Goal: Task Accomplishment & Management: Manage account settings

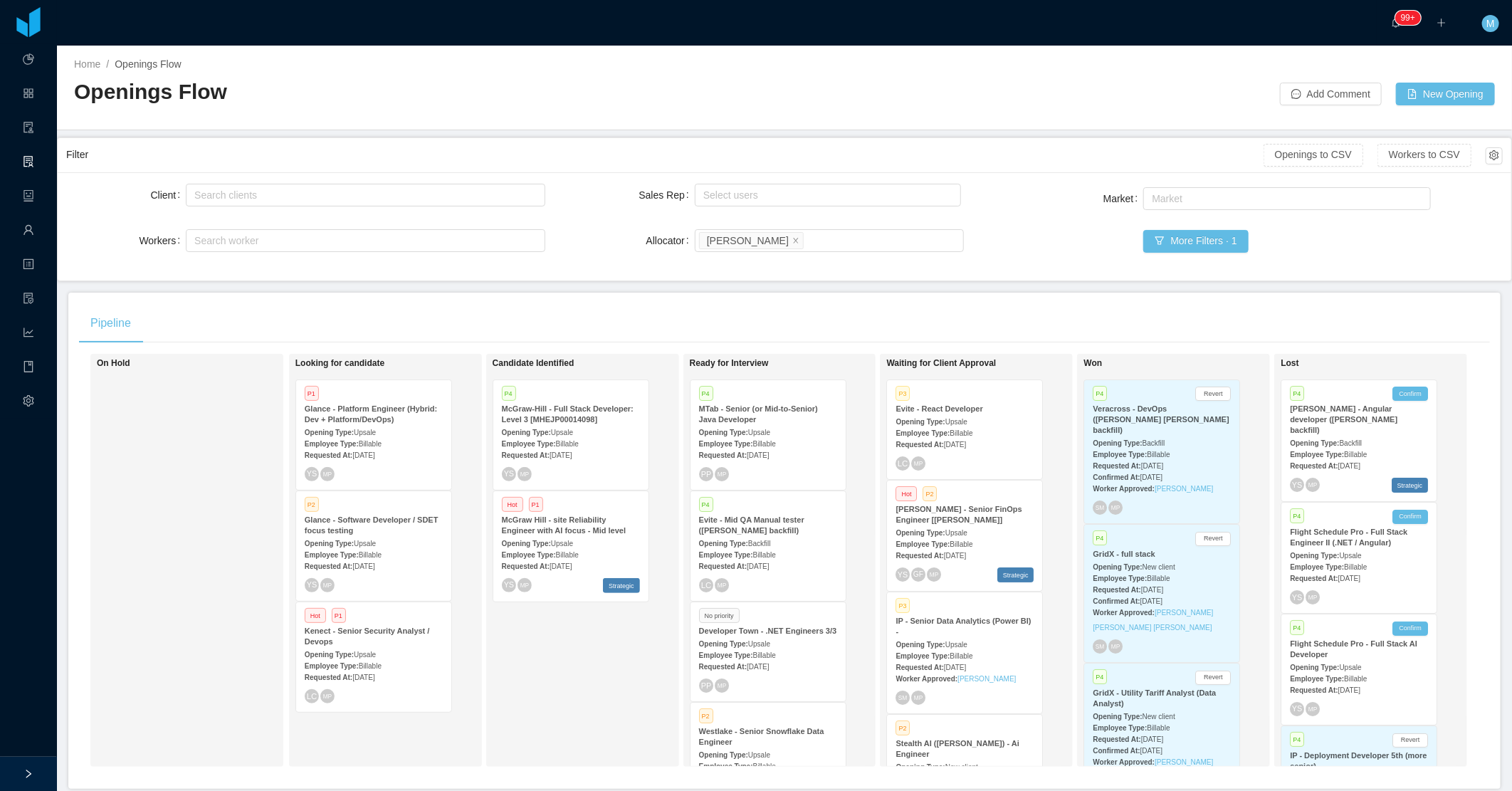
scroll to position [799, 0]
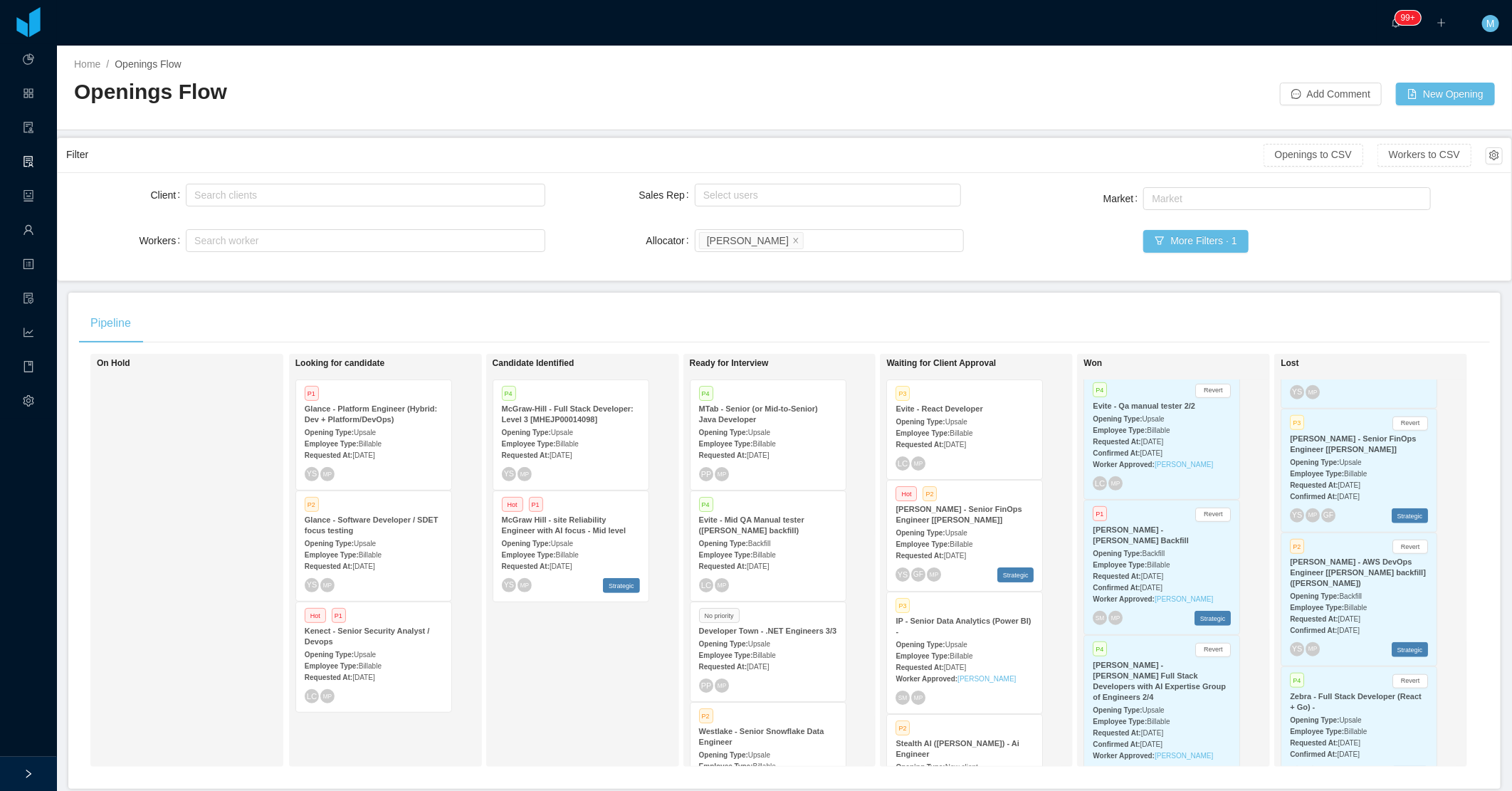
click at [593, 658] on div "Candidate Identified P4 [PERSON_NAME] - Full Stack Developer: Level 3 [MHEJP000…" at bounding box center [592, 561] width 199 height 400
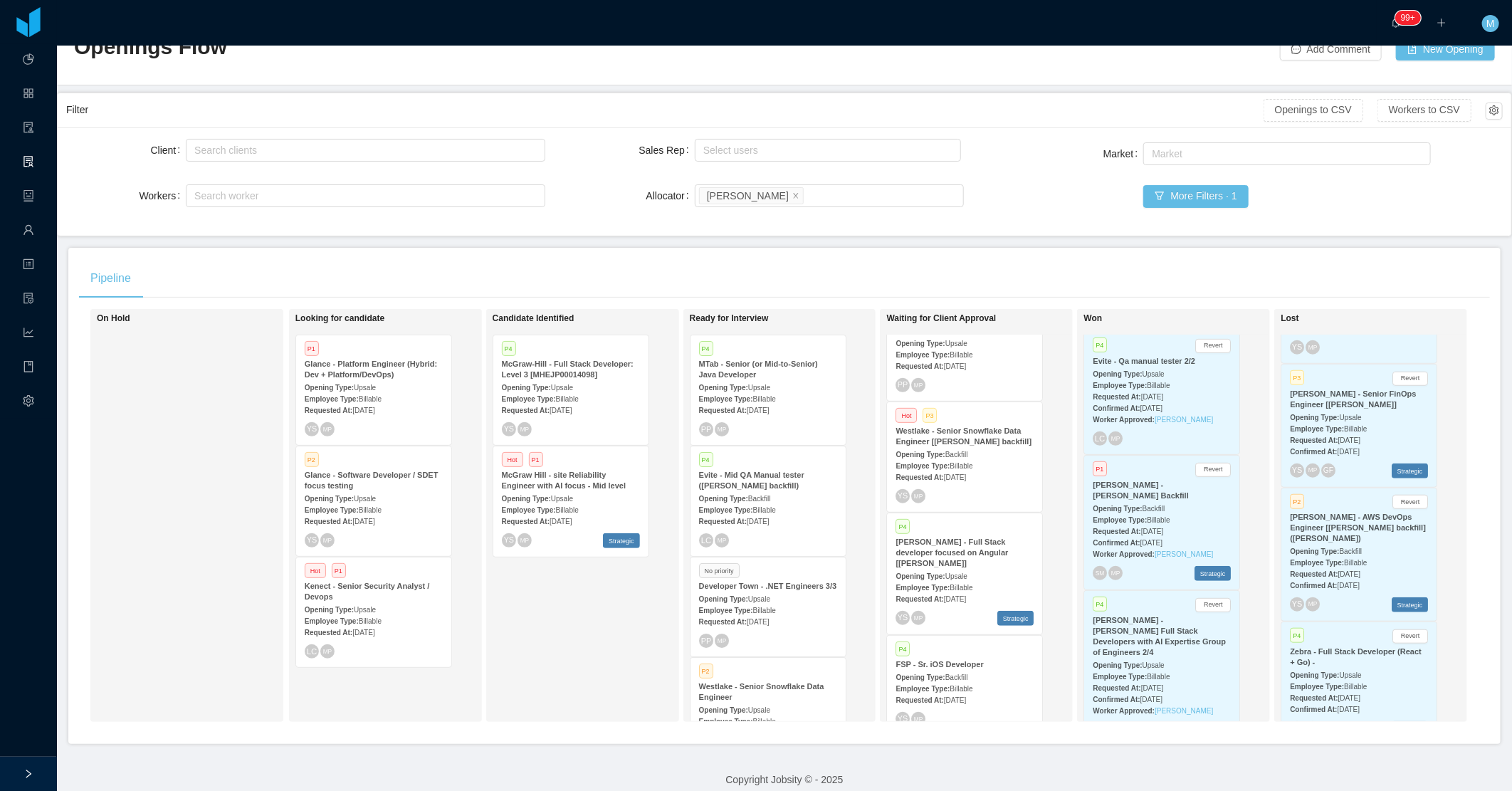
scroll to position [70, 0]
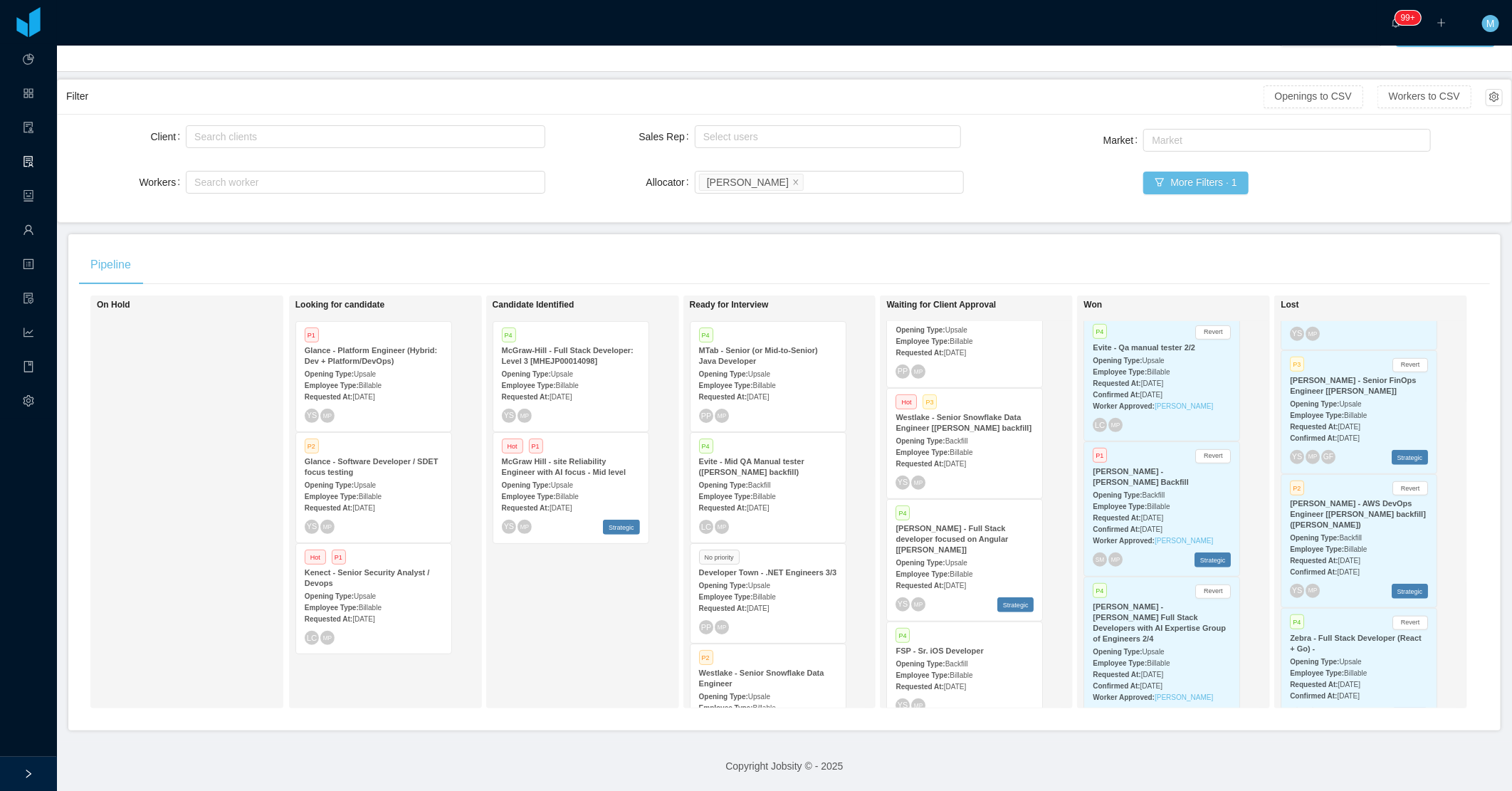
click at [966, 460] on span "[DATE]" at bounding box center [954, 464] width 23 height 8
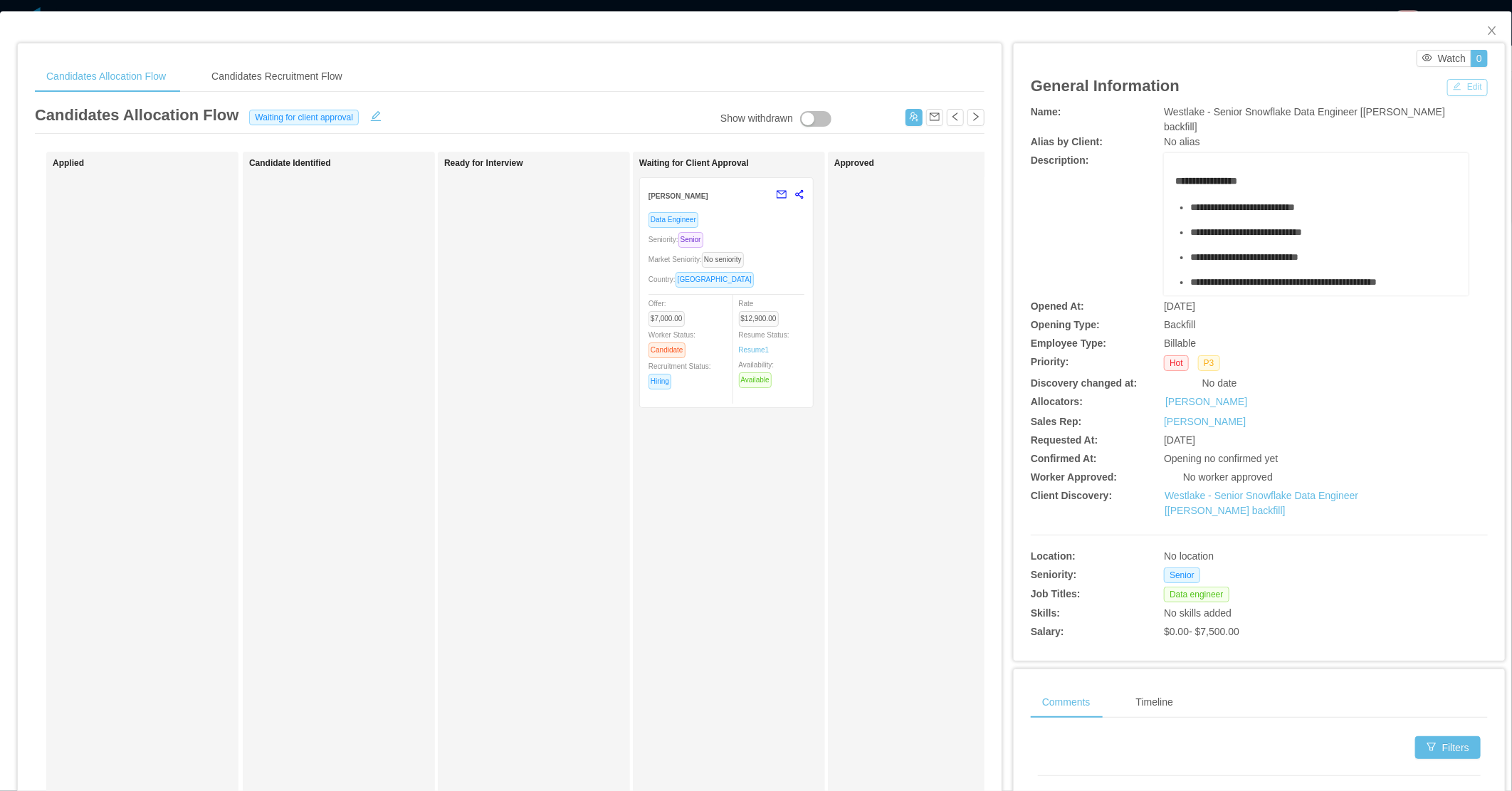
click at [1448, 88] on button "Edit" at bounding box center [1467, 87] width 40 height 17
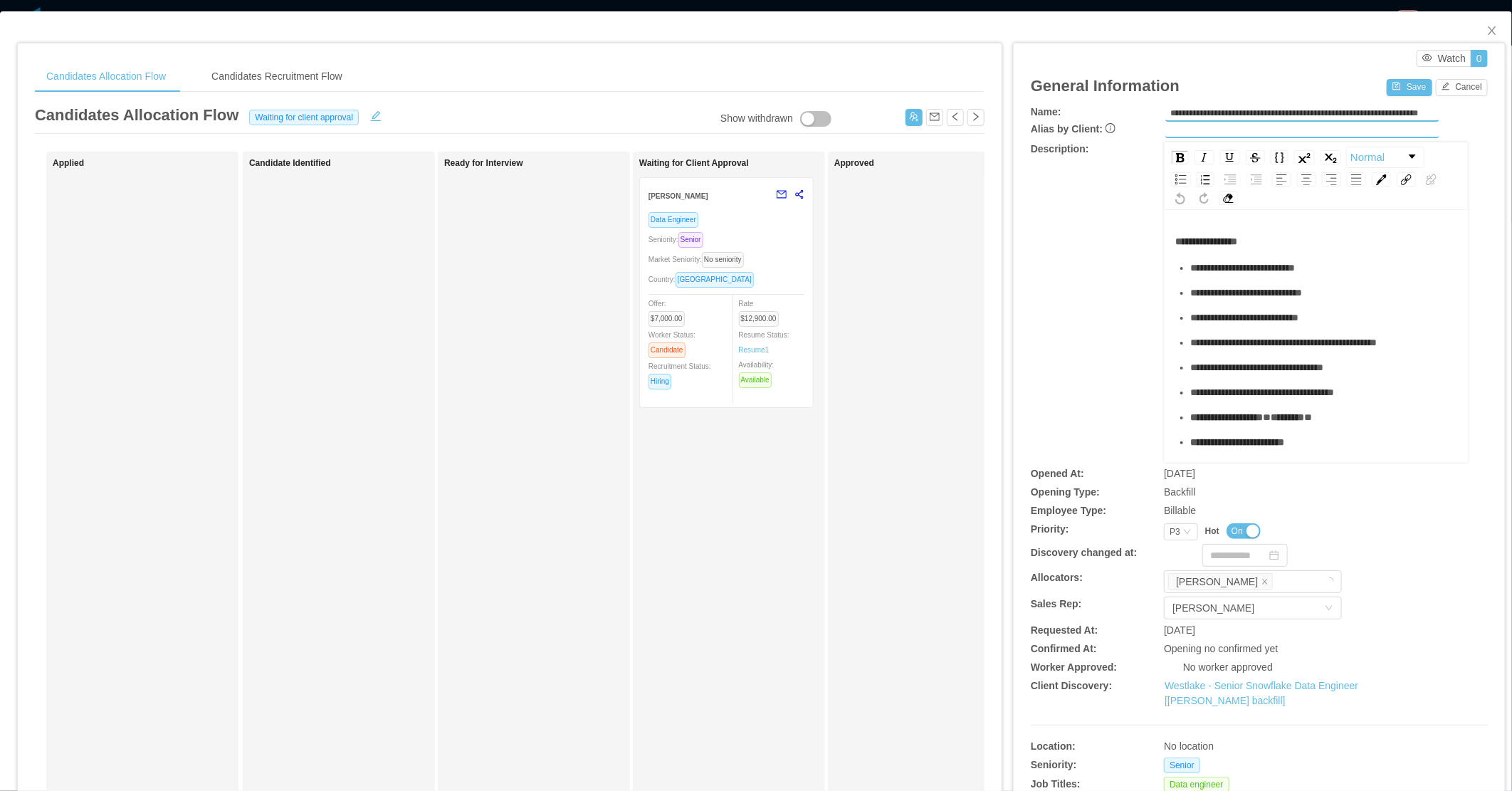
click at [1162, 537] on div "**********" at bounding box center [1259, 470] width 457 height 729
click at [1170, 525] on div "P3" at bounding box center [1175, 532] width 11 height 16
drag, startPoint x: 1170, startPoint y: 547, endPoint x: 1244, endPoint y: 361, distance: 200.2
click at [1170, 547] on li "P1" at bounding box center [1170, 553] width 32 height 23
click at [1394, 83] on button "Save" at bounding box center [1409, 87] width 45 height 17
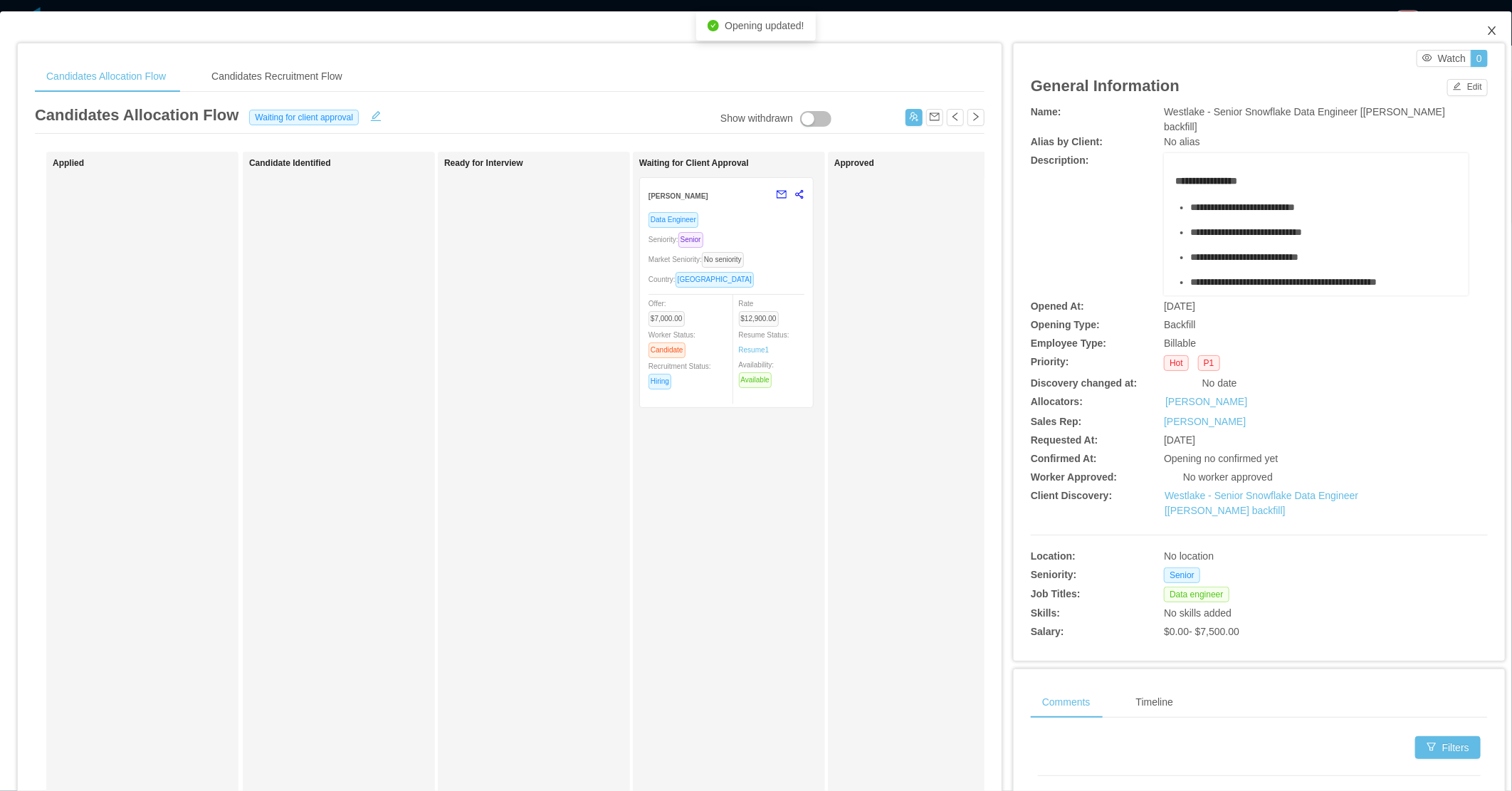
click at [1487, 32] on icon "icon: close" at bounding box center [1492, 30] width 12 height 12
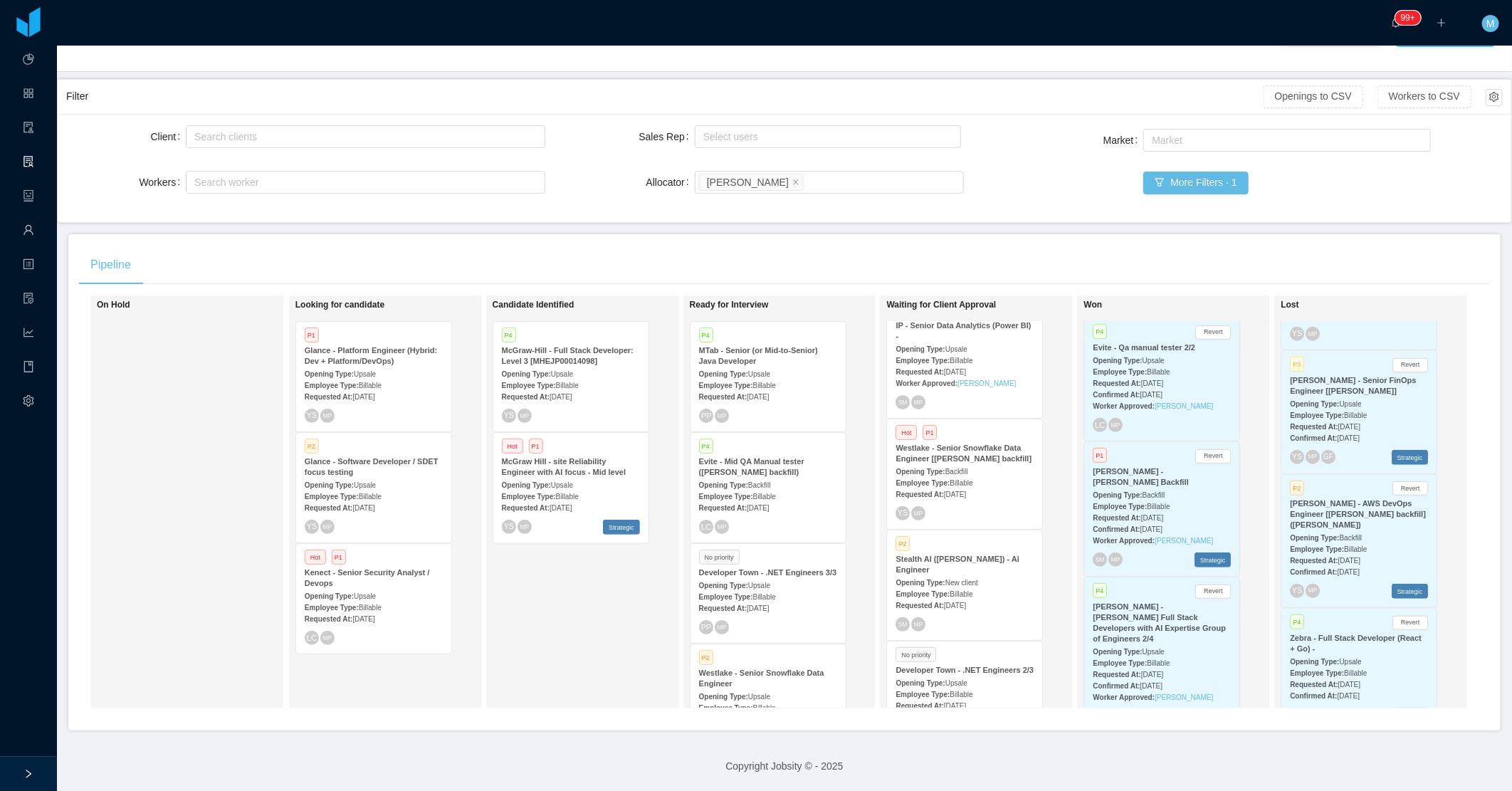
scroll to position [317, 0]
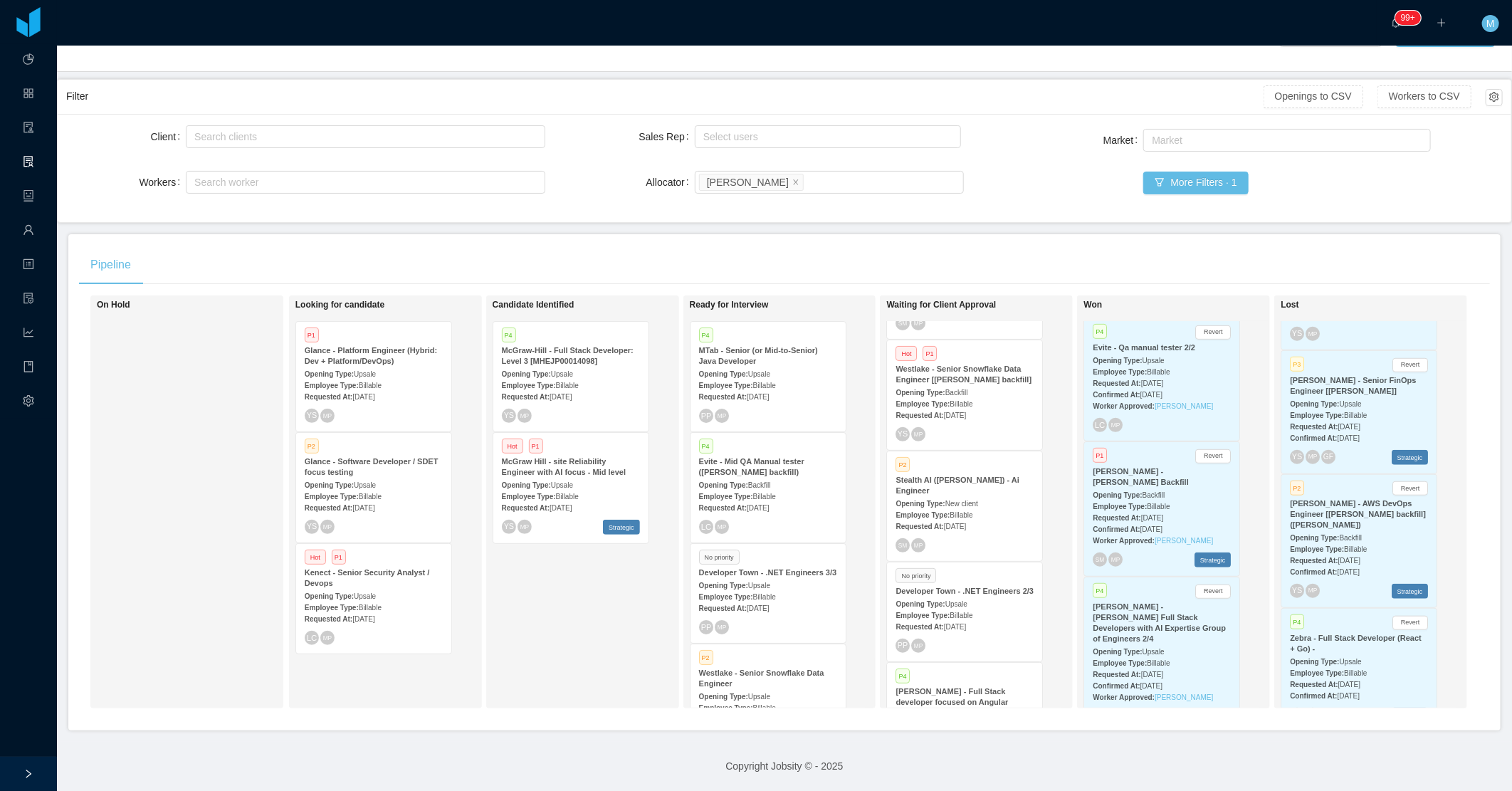
click at [956, 507] on div "Employee Type: Billable" at bounding box center [964, 514] width 138 height 15
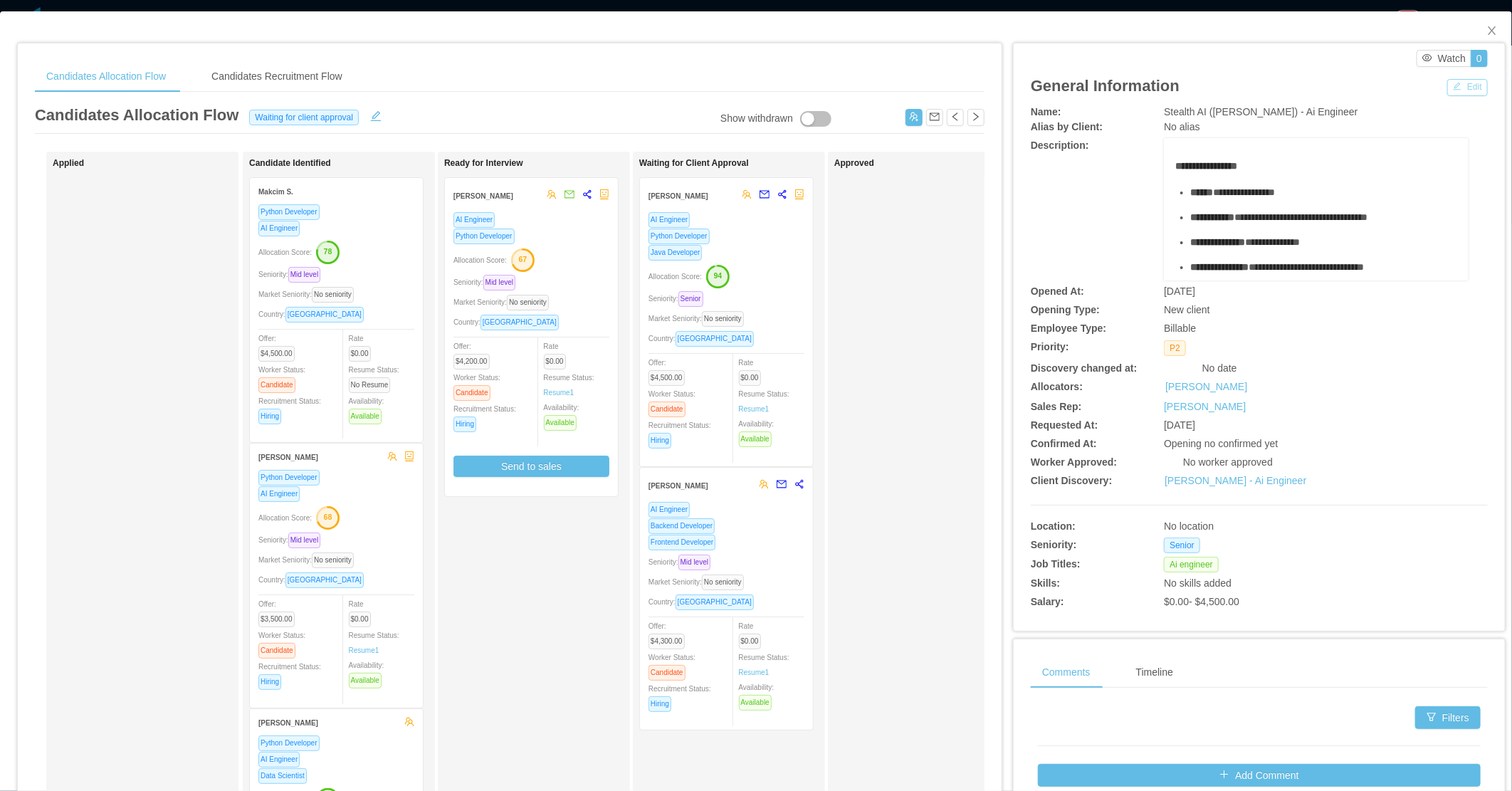
click at [1454, 89] on button "Edit" at bounding box center [1467, 87] width 40 height 17
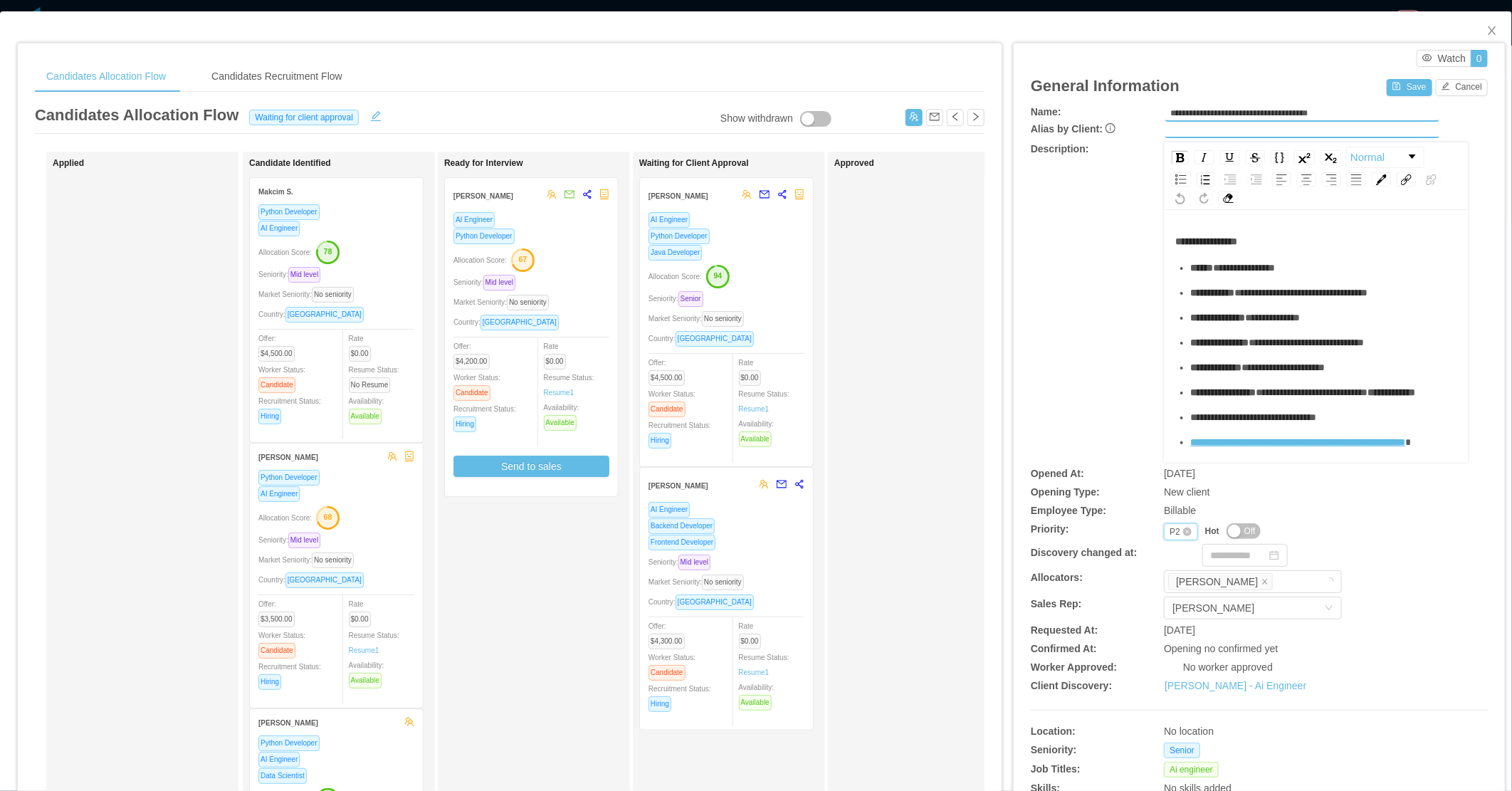
click at [1170, 534] on div "P2" at bounding box center [1175, 532] width 11 height 16
click at [1170, 592] on li "P3" at bounding box center [1170, 598] width 32 height 23
click at [1403, 85] on button "Save" at bounding box center [1409, 87] width 45 height 17
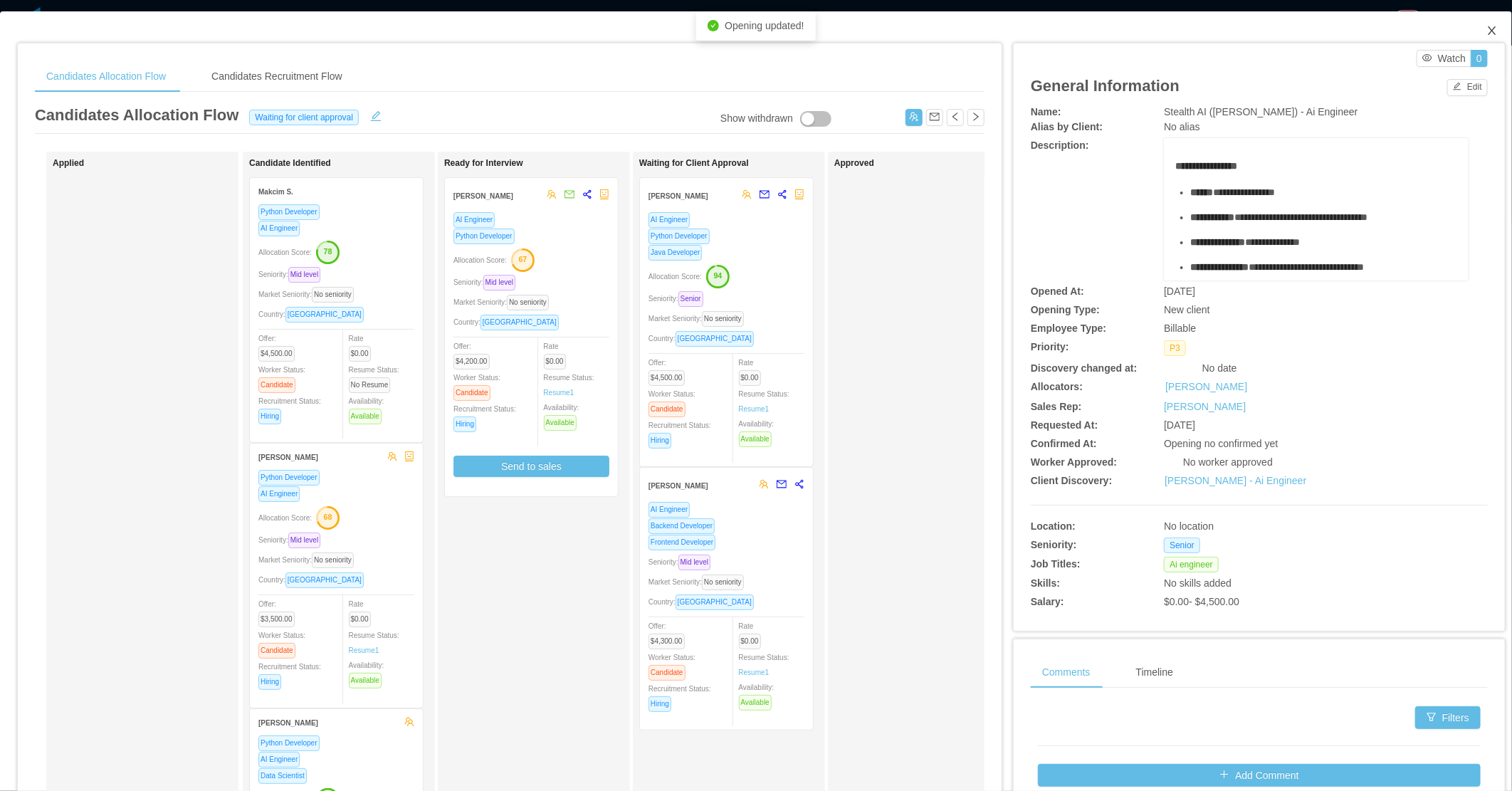
drag, startPoint x: 1484, startPoint y: 26, endPoint x: 1475, endPoint y: 33, distance: 11.4
click at [1487, 29] on icon "icon: close" at bounding box center [1492, 30] width 12 height 12
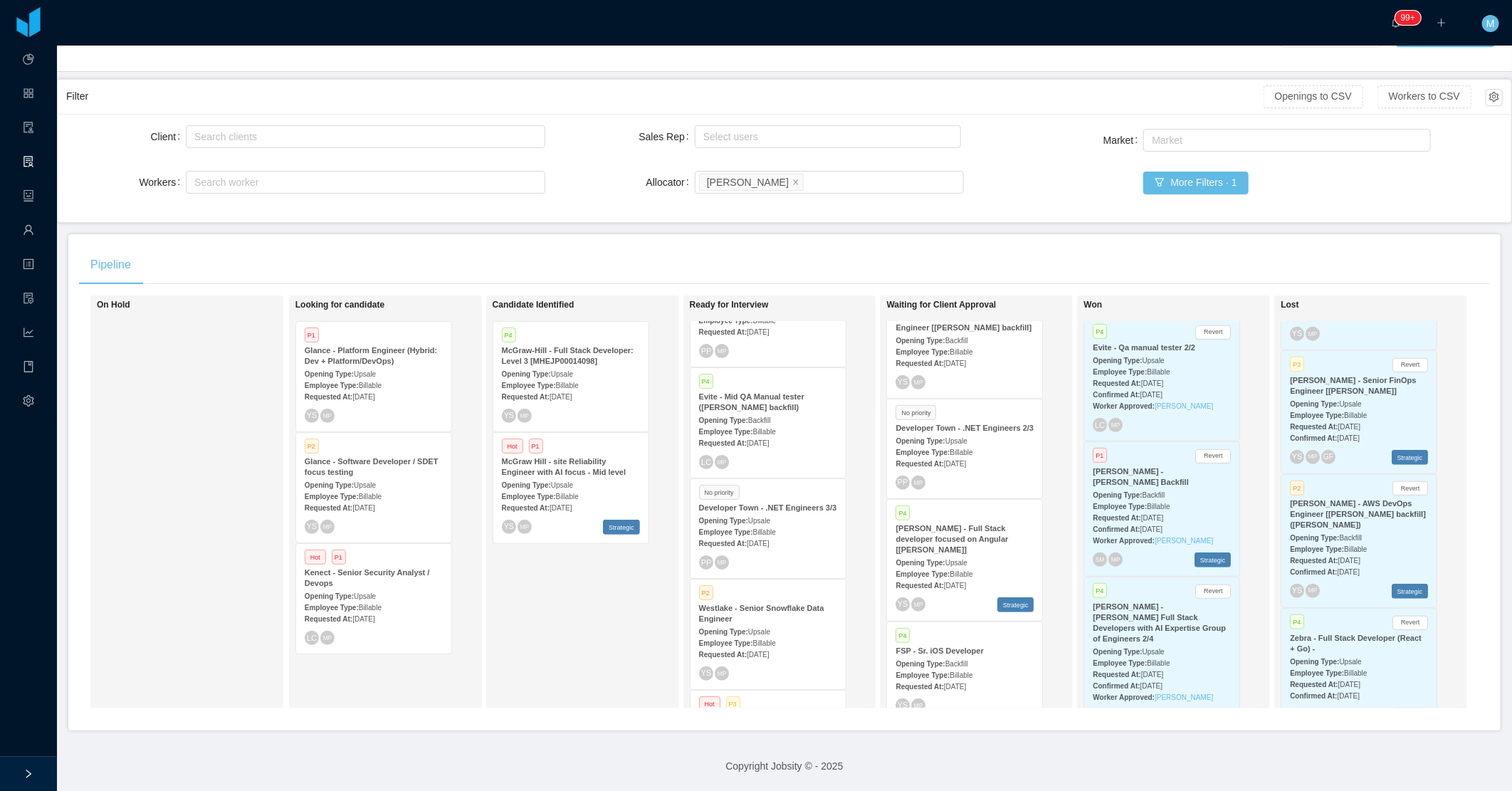
scroll to position [158, 0]
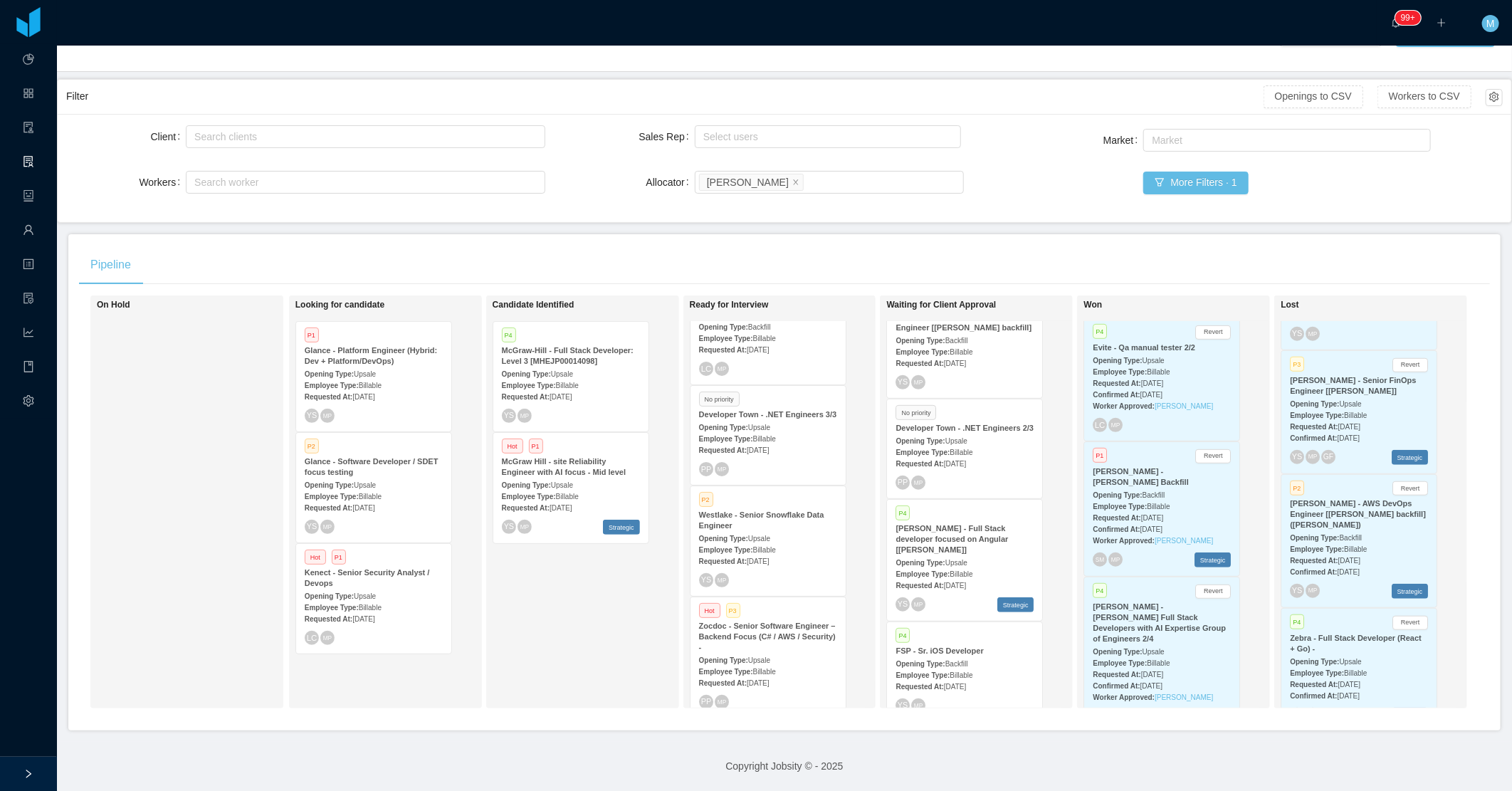
click at [774, 530] on div "Opening Type: Upsale" at bounding box center [767, 537] width 138 height 15
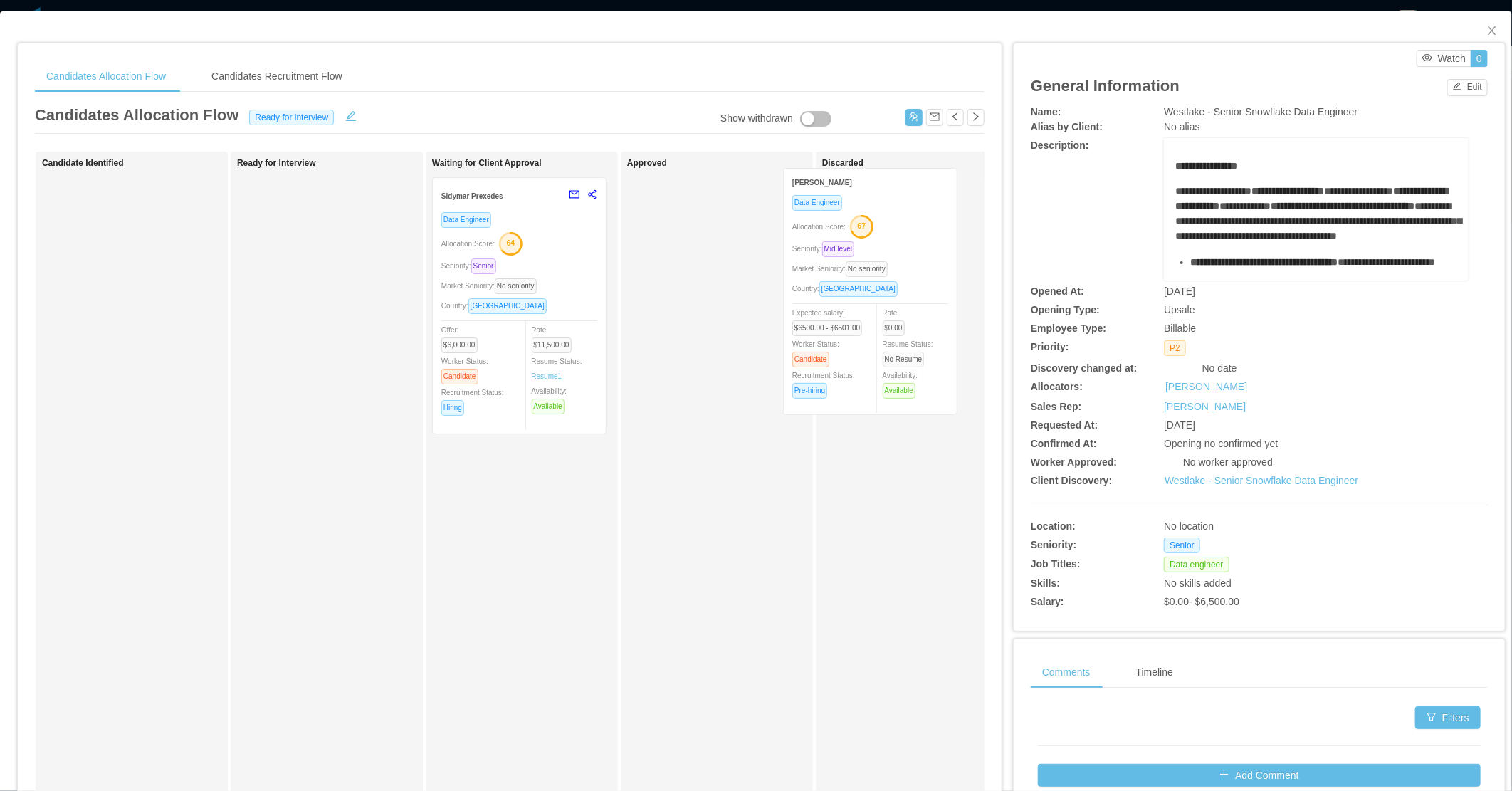
drag, startPoint x: 160, startPoint y: 303, endPoint x: 902, endPoint y: 293, distance: 742.1
click at [902, 293] on div "Applied Candidate Identified [PERSON_NAME] Data Engineer Allocation Score: 67 S…" at bounding box center [510, 514] width 950 height 723
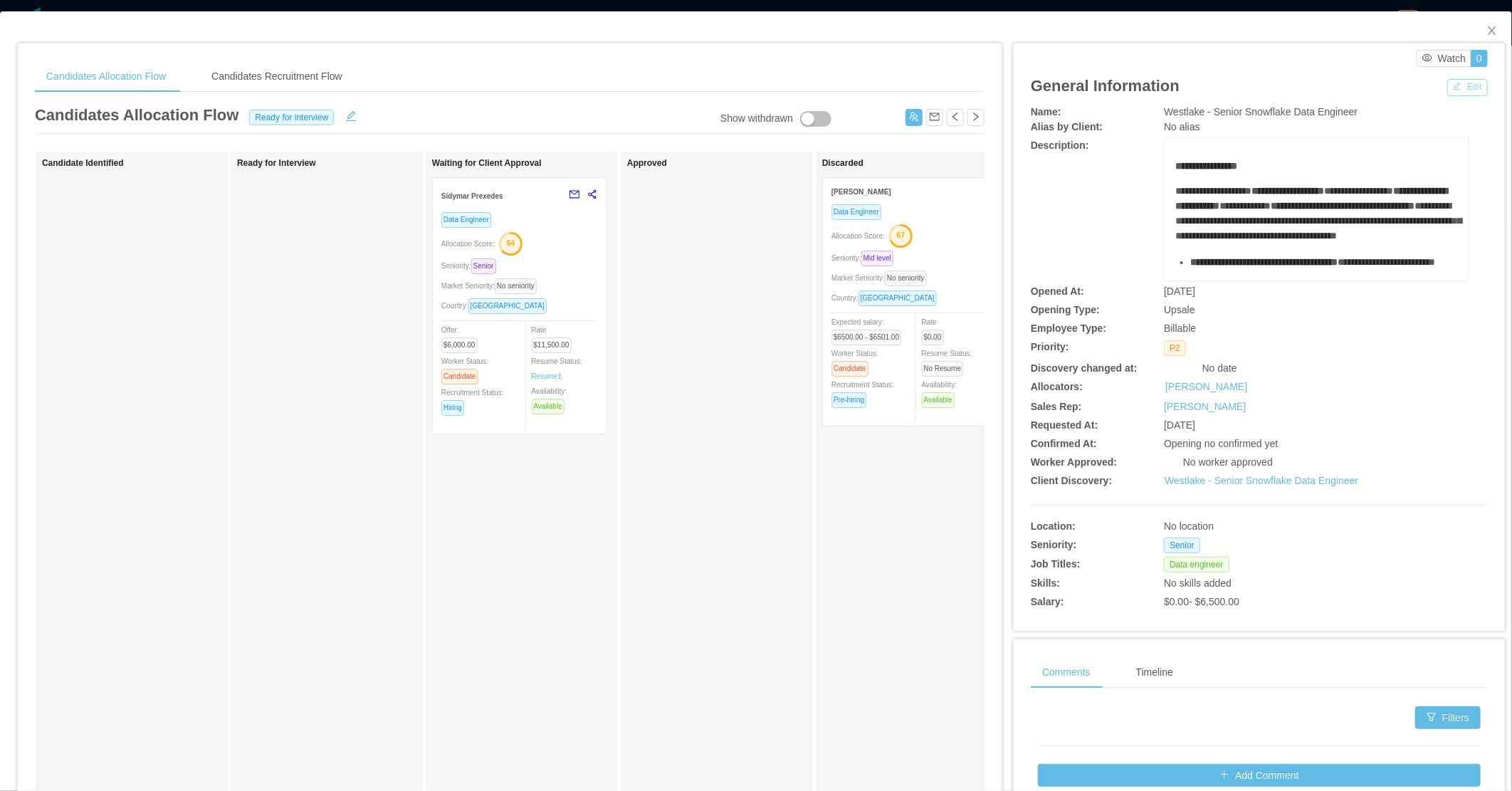
click at [1459, 93] on button "Edit" at bounding box center [1467, 87] width 40 height 17
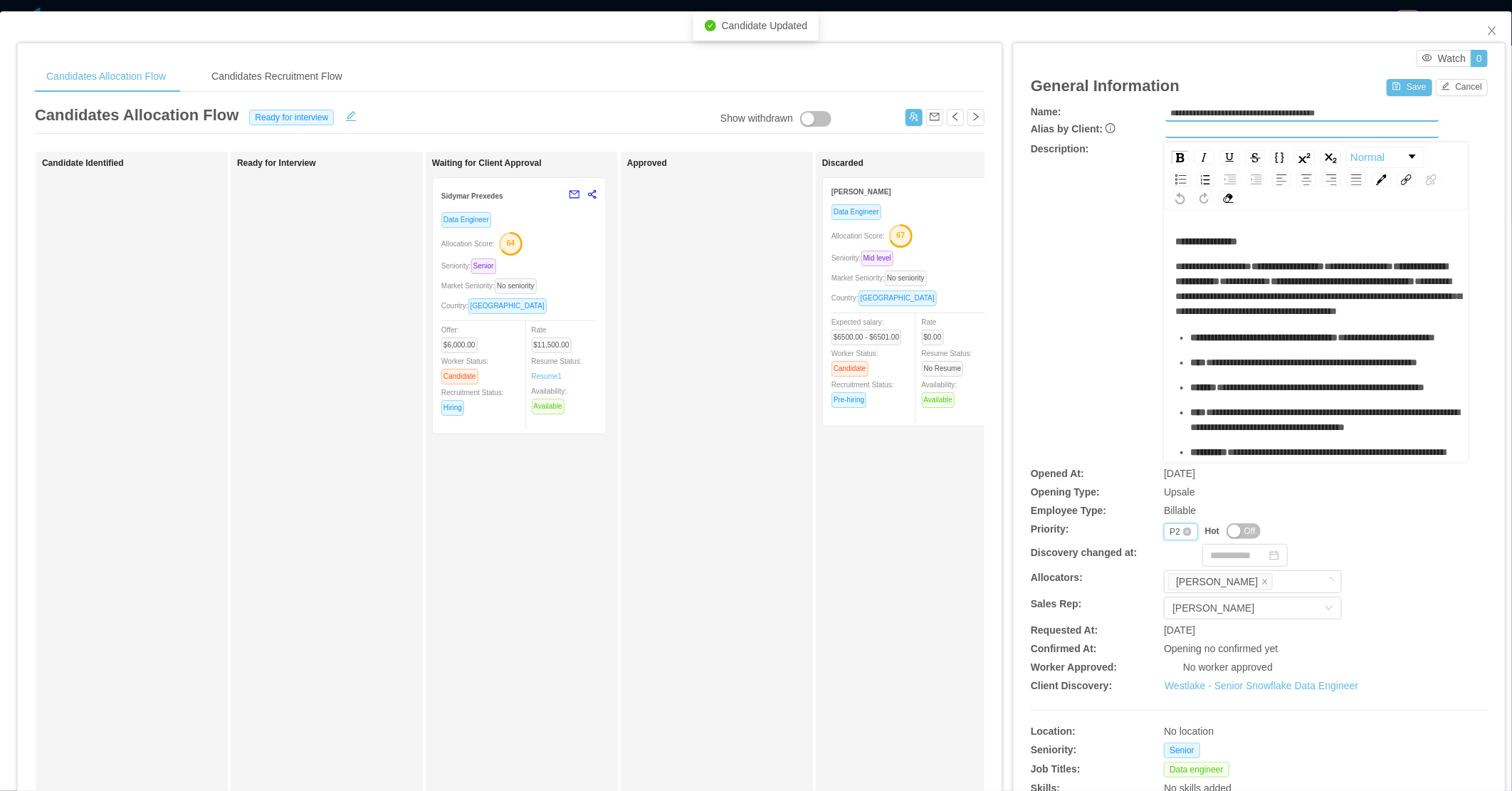
click at [1164, 534] on div "Priority P2" at bounding box center [1181, 531] width 34 height 17
click at [1160, 559] on li "P1" at bounding box center [1170, 553] width 32 height 23
click at [1401, 76] on div "Save Cancel" at bounding box center [1437, 86] width 101 height 20
click at [1394, 90] on button "Save" at bounding box center [1409, 87] width 45 height 17
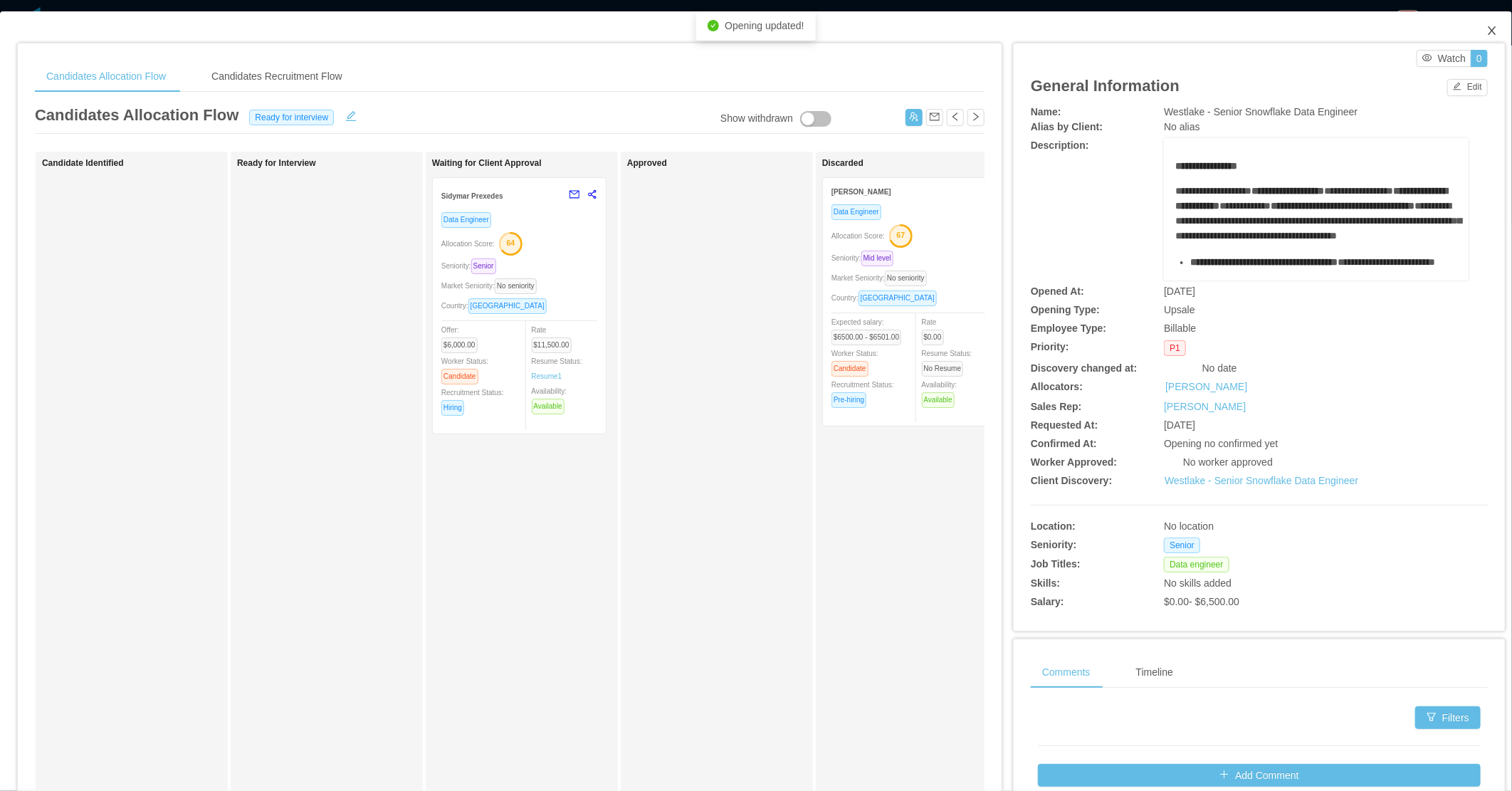
click at [1487, 33] on icon "icon: close" at bounding box center [1492, 30] width 12 height 12
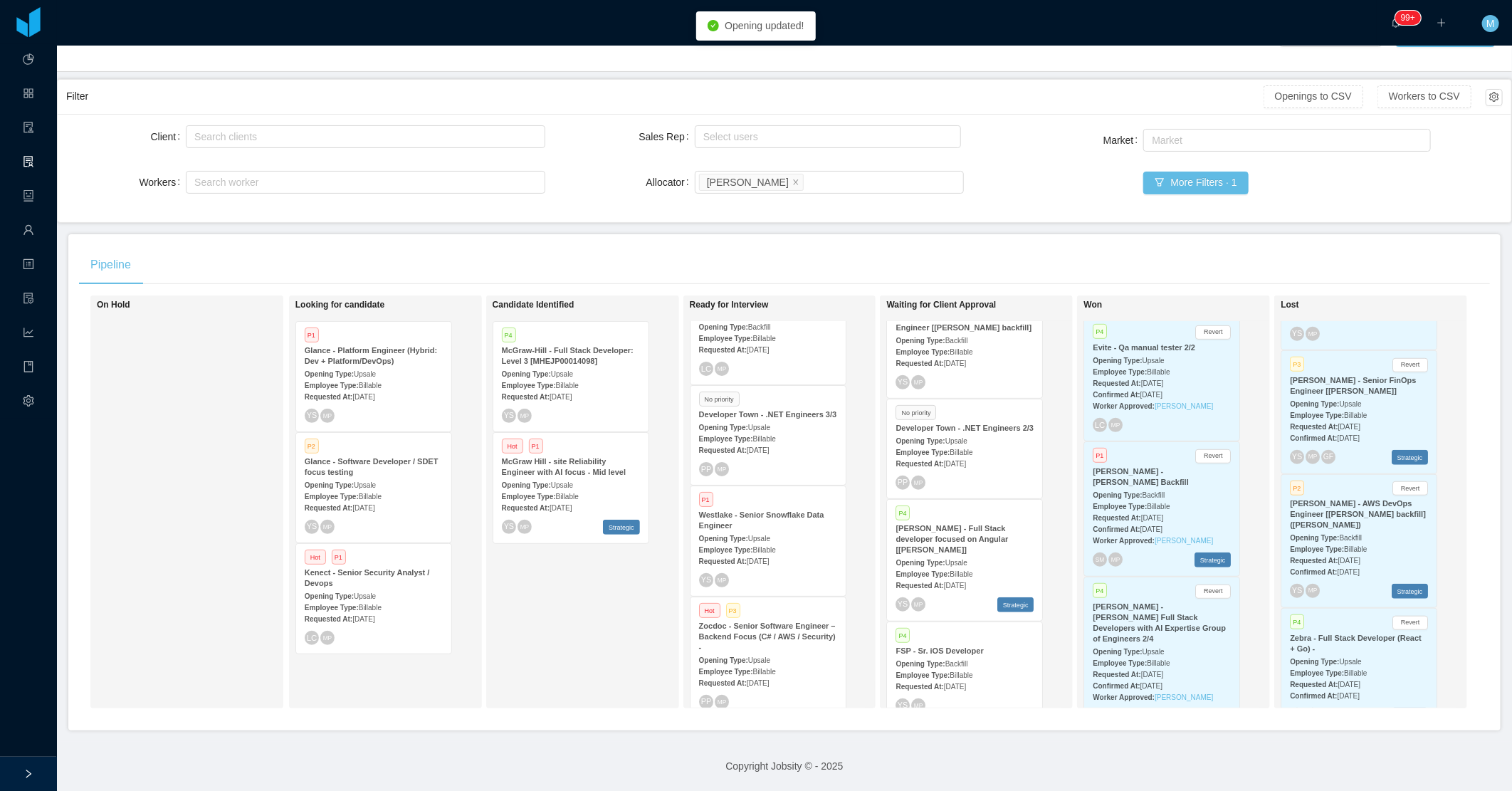
click at [578, 621] on div "Candidate Identified P4 [PERSON_NAME] - Full Stack Developer: Level 3 [MHEJP000…" at bounding box center [592, 502] width 199 height 400
click at [563, 608] on div "Candidate Identified P4 [PERSON_NAME] - Full Stack Developer: Level 3 [MHEJP000…" at bounding box center [592, 502] width 199 height 400
